Goal: Information Seeking & Learning: Learn about a topic

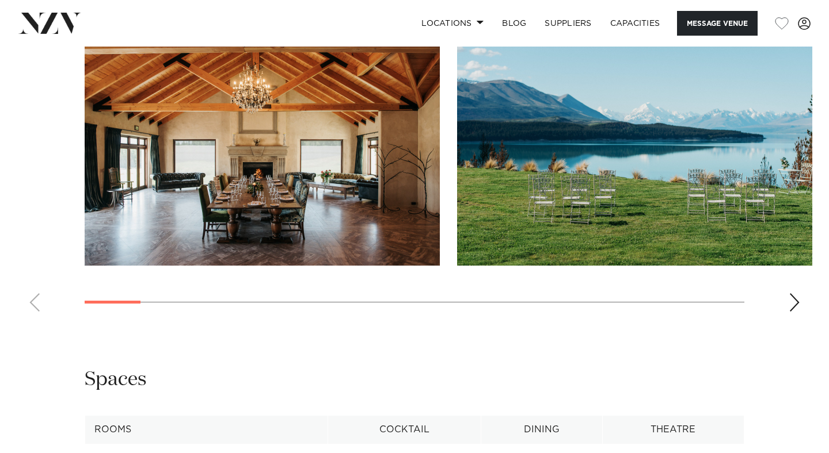
scroll to position [1160, 0]
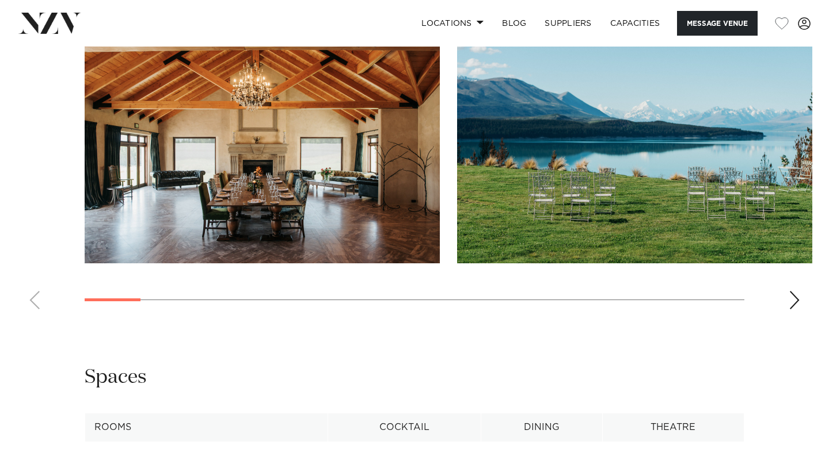
click at [791, 291] on div "Next slide" at bounding box center [794, 300] width 12 height 18
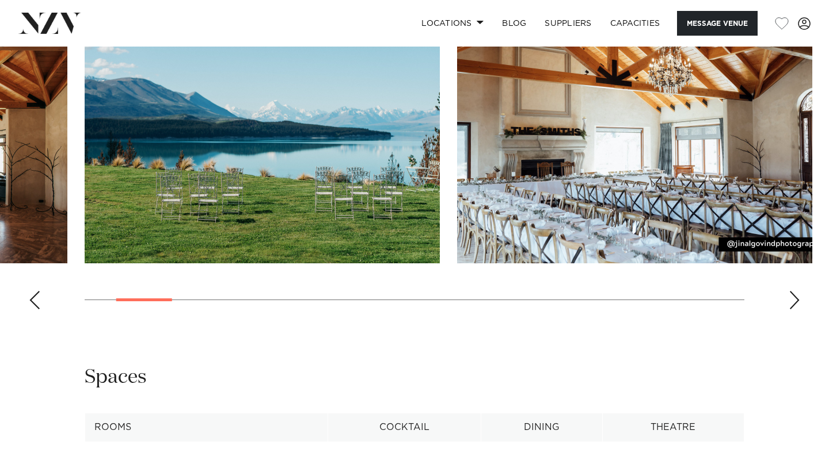
click at [791, 291] on div "Next slide" at bounding box center [794, 300] width 12 height 18
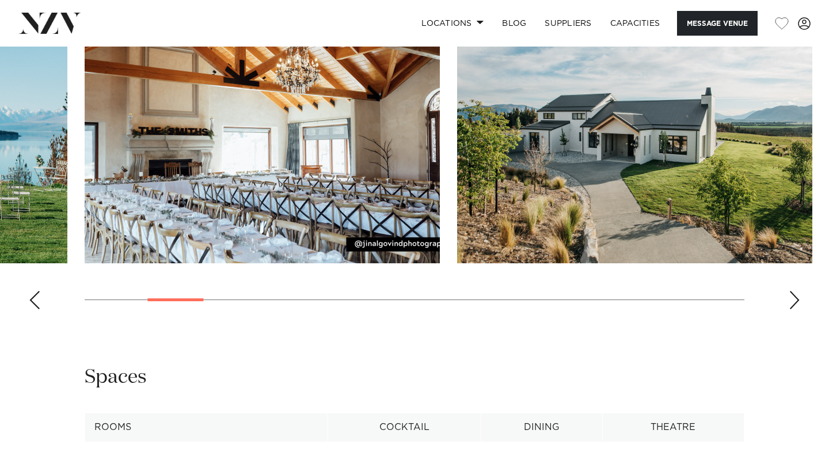
click at [791, 291] on div "Next slide" at bounding box center [794, 300] width 12 height 18
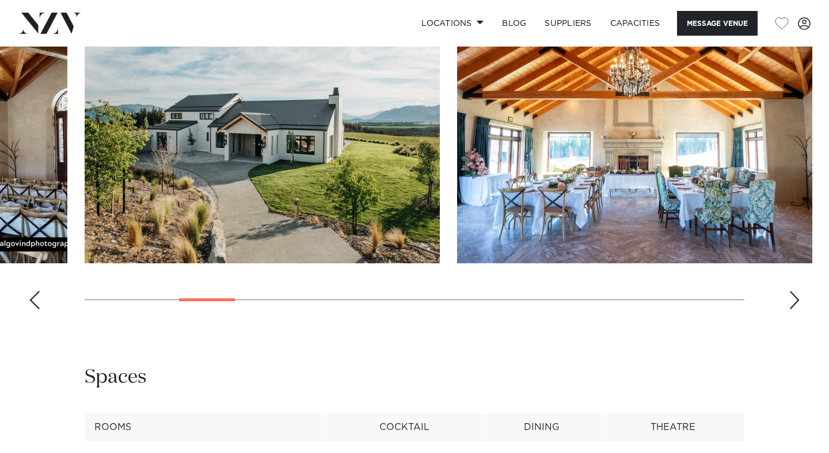
click at [791, 291] on div "Next slide" at bounding box center [794, 300] width 12 height 18
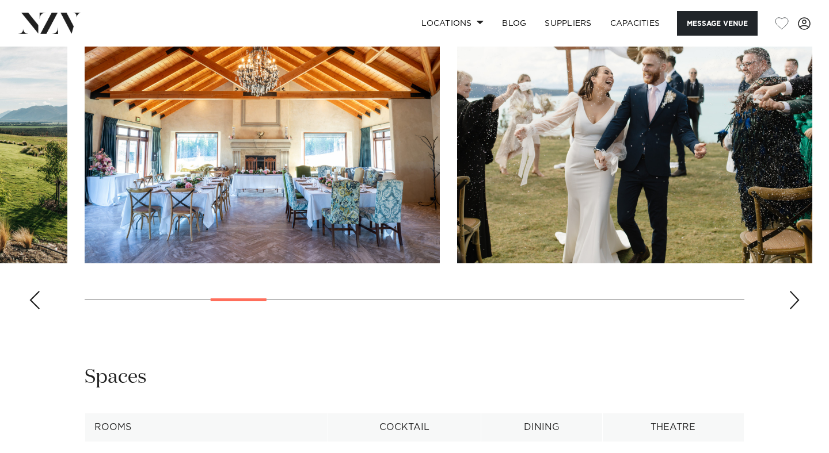
click at [791, 291] on div "Next slide" at bounding box center [794, 300] width 12 height 18
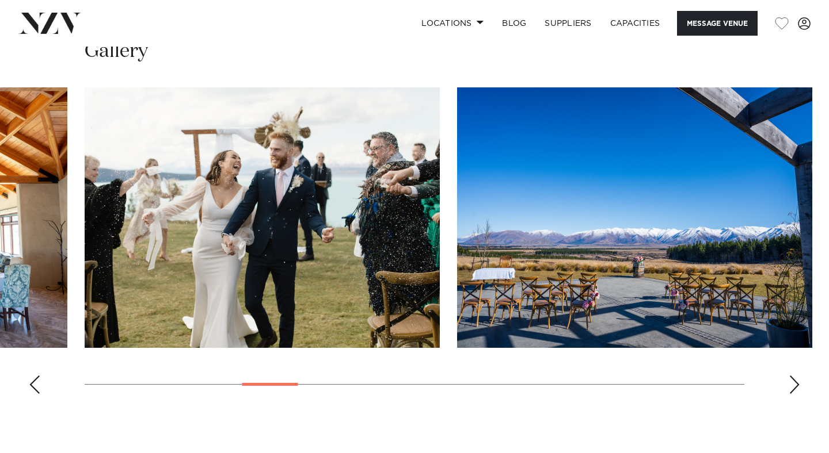
scroll to position [1073, 0]
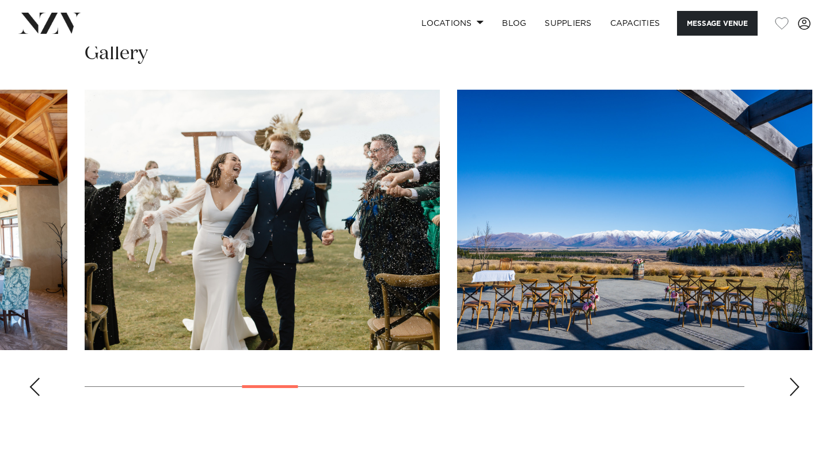
click at [793, 378] on div "Next slide" at bounding box center [794, 387] width 12 height 18
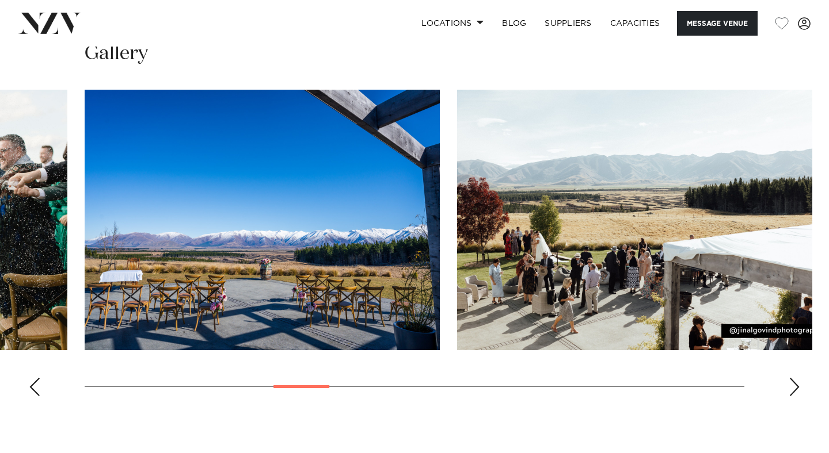
click at [793, 378] on div "Next slide" at bounding box center [794, 387] width 12 height 18
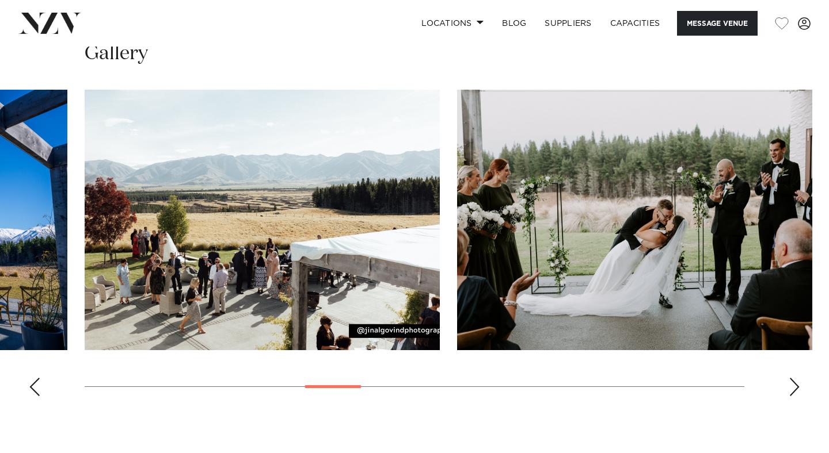
click at [793, 378] on div "Next slide" at bounding box center [794, 387] width 12 height 18
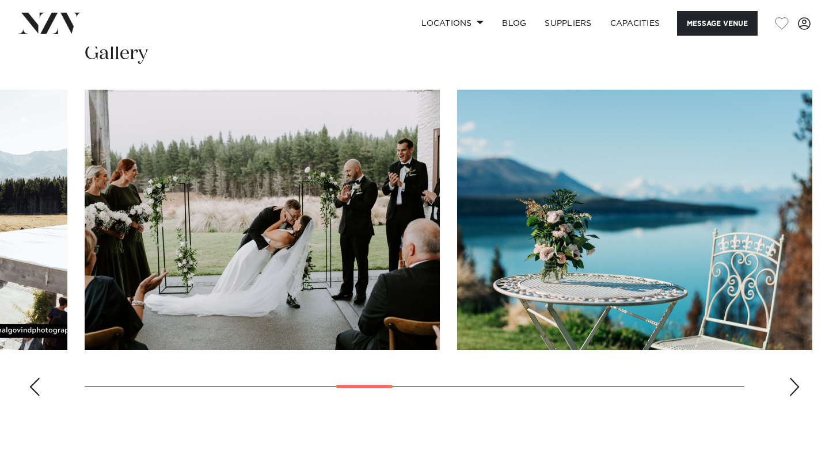
click at [793, 378] on div "Next slide" at bounding box center [794, 387] width 12 height 18
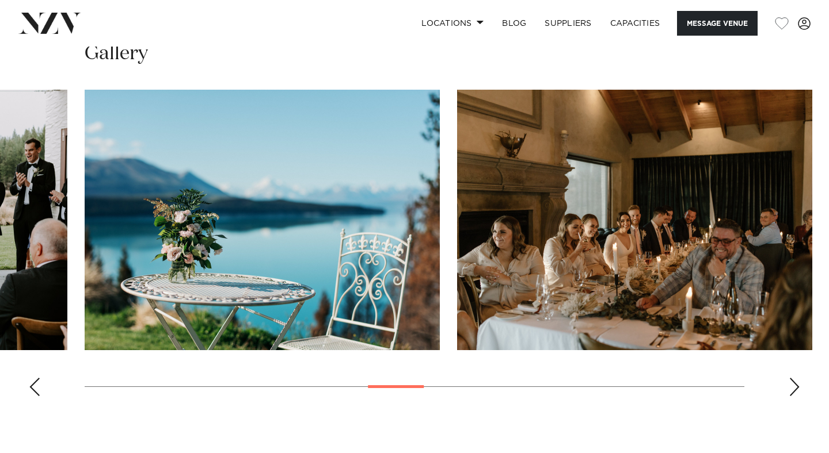
click at [793, 378] on div "Next slide" at bounding box center [794, 387] width 12 height 18
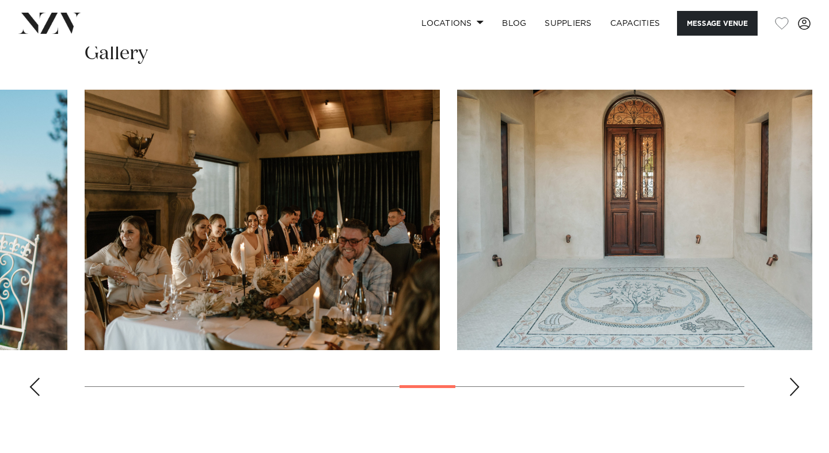
click at [793, 378] on div "Next slide" at bounding box center [794, 387] width 12 height 18
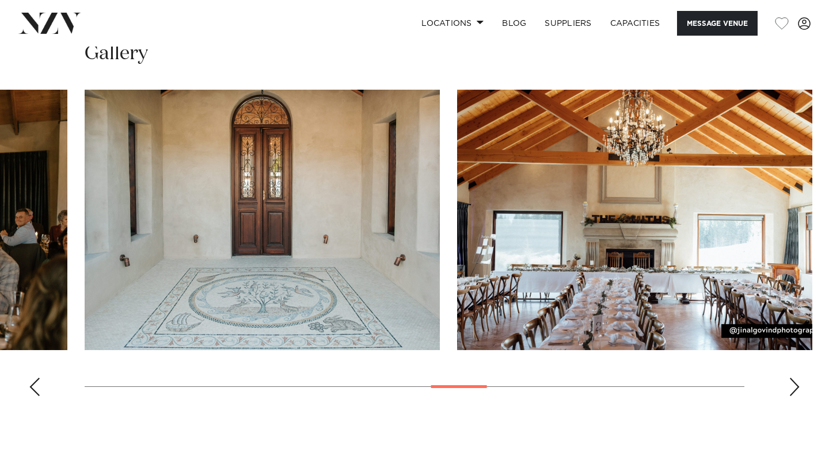
click at [793, 378] on div "Next slide" at bounding box center [794, 387] width 12 height 18
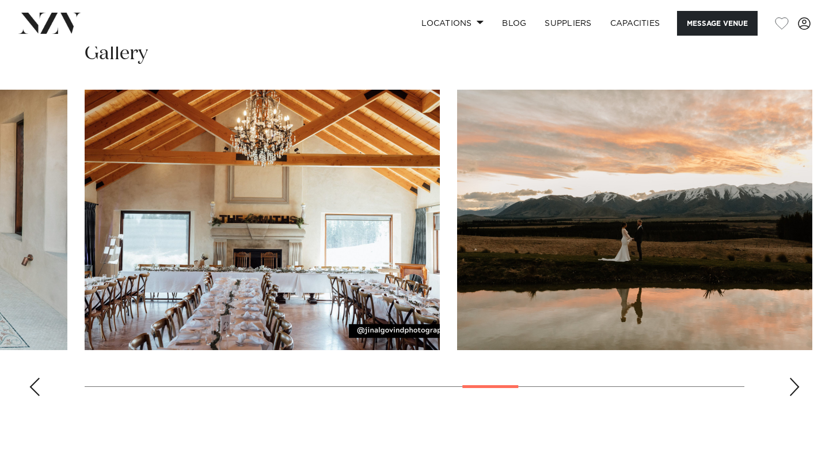
click at [793, 378] on div "Next slide" at bounding box center [794, 387] width 12 height 18
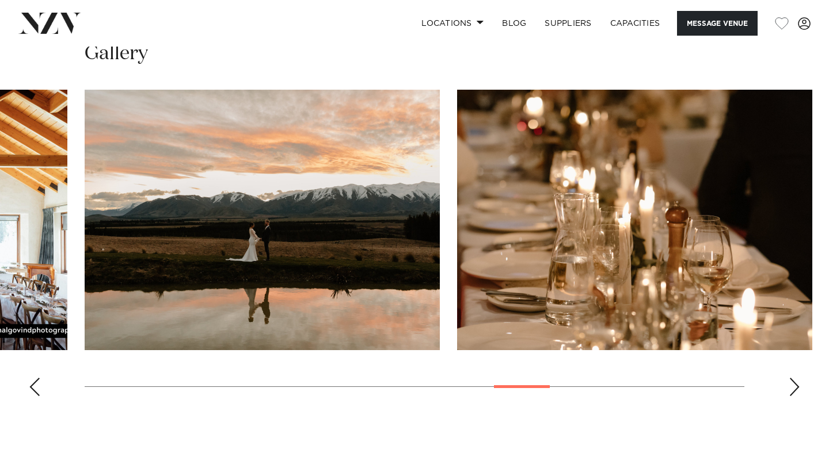
click at [793, 378] on div "Next slide" at bounding box center [794, 387] width 12 height 18
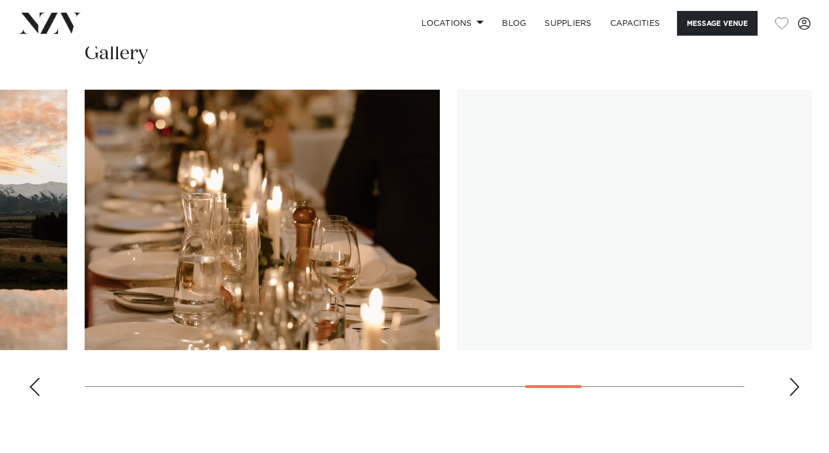
click at [793, 378] on div "Next slide" at bounding box center [794, 387] width 12 height 18
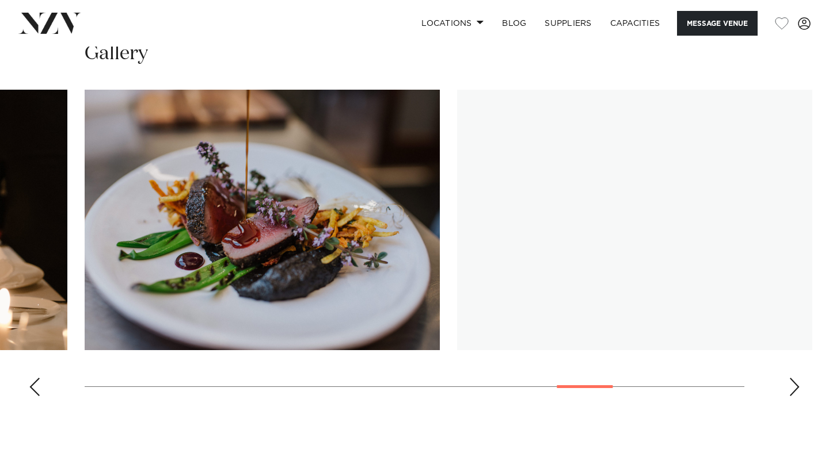
click at [793, 378] on div "Next slide" at bounding box center [794, 387] width 12 height 18
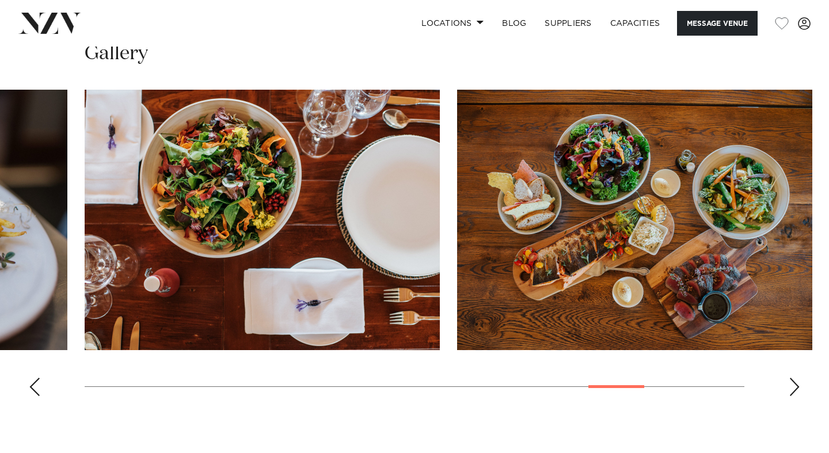
click at [793, 378] on div "Next slide" at bounding box center [794, 387] width 12 height 18
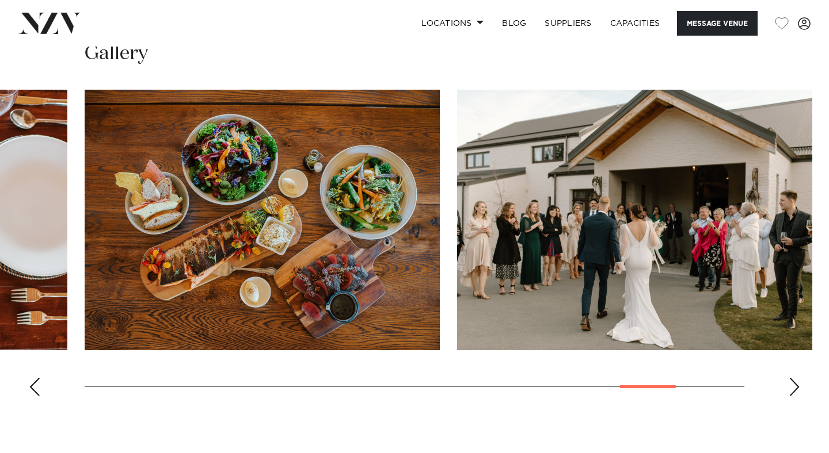
click at [793, 378] on div "Next slide" at bounding box center [794, 387] width 12 height 18
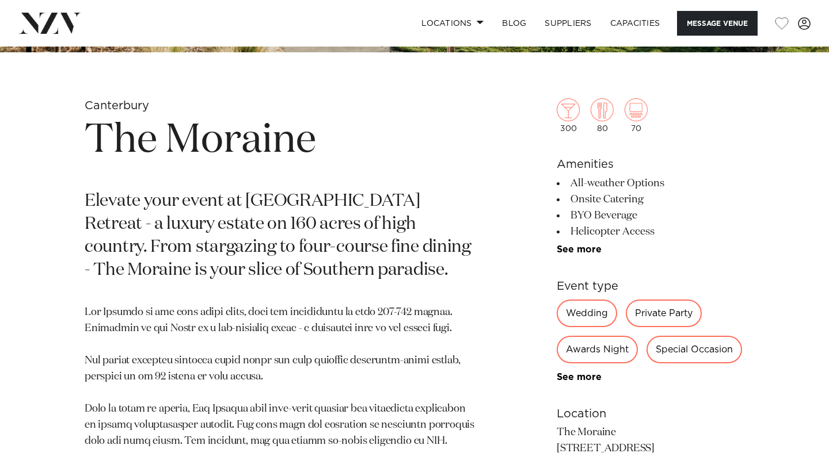
scroll to position [461, 0]
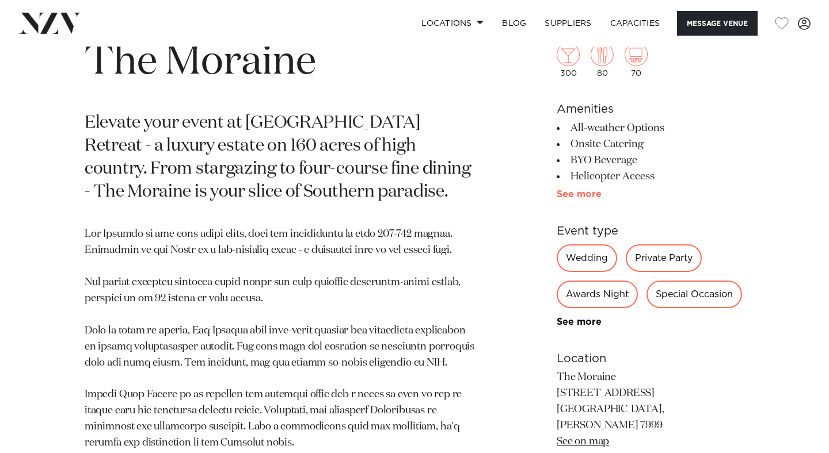
click at [580, 193] on link "See more" at bounding box center [601, 194] width 90 height 9
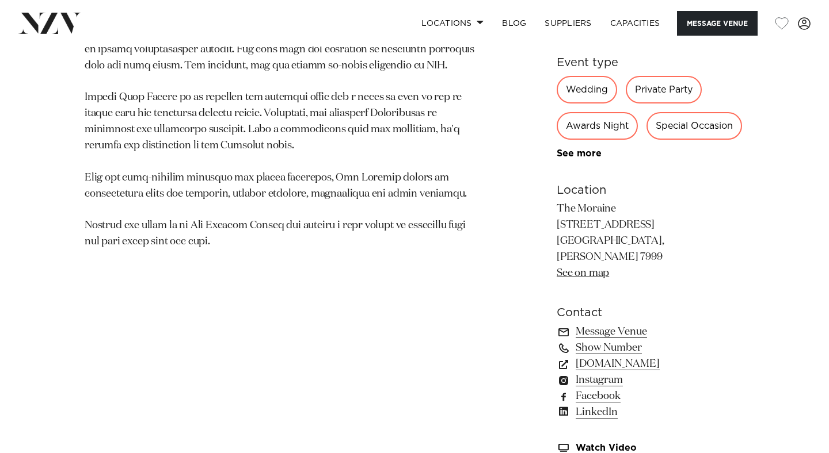
scroll to position [772, 0]
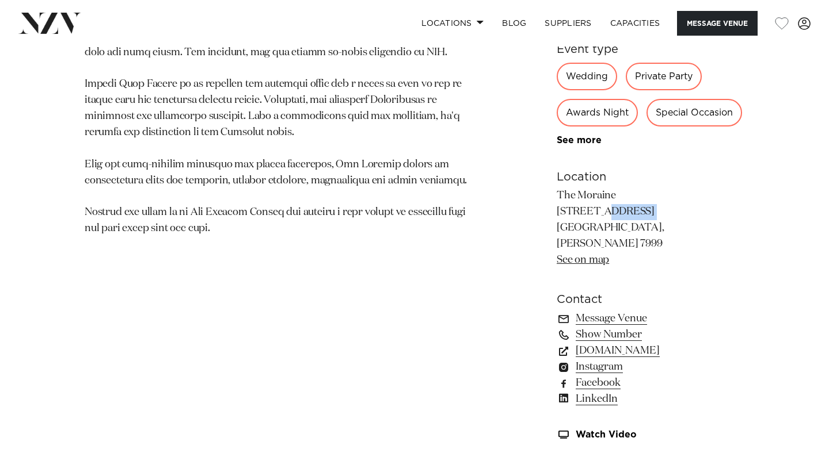
click at [558, 211] on div "Canterbury The Moraine Elevate your event at [GEOGRAPHIC_DATA] Retreat - a luxu…" at bounding box center [414, 81] width 810 height 745
click at [558, 190] on p "The Moraine [STREET_ADDRESS] [GEOGRAPHIC_DATA], [GEOGRAPHIC_DATA] 7999 See on m…" at bounding box center [650, 228] width 188 height 80
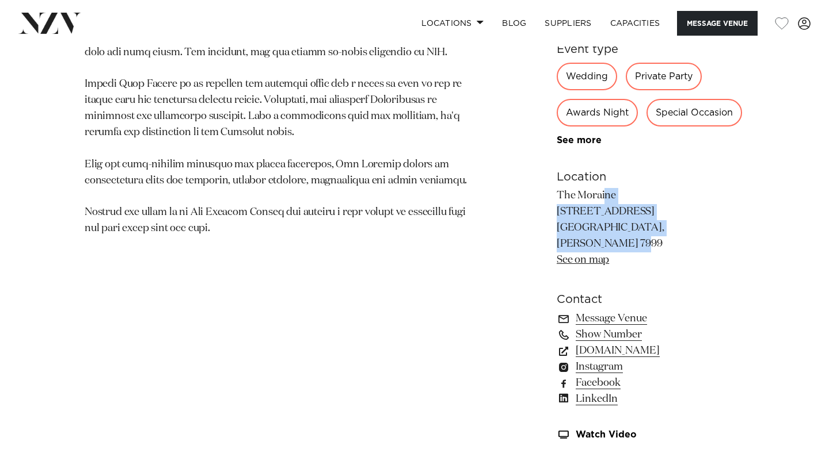
drag, startPoint x: 558, startPoint y: 196, endPoint x: 681, endPoint y: 230, distance: 128.4
click at [681, 230] on p "The Moraine [STREET_ADDRESS] [GEOGRAPHIC_DATA], [GEOGRAPHIC_DATA] 7999 See on m…" at bounding box center [650, 228] width 188 height 80
